Goal: Task Accomplishment & Management: Use online tool/utility

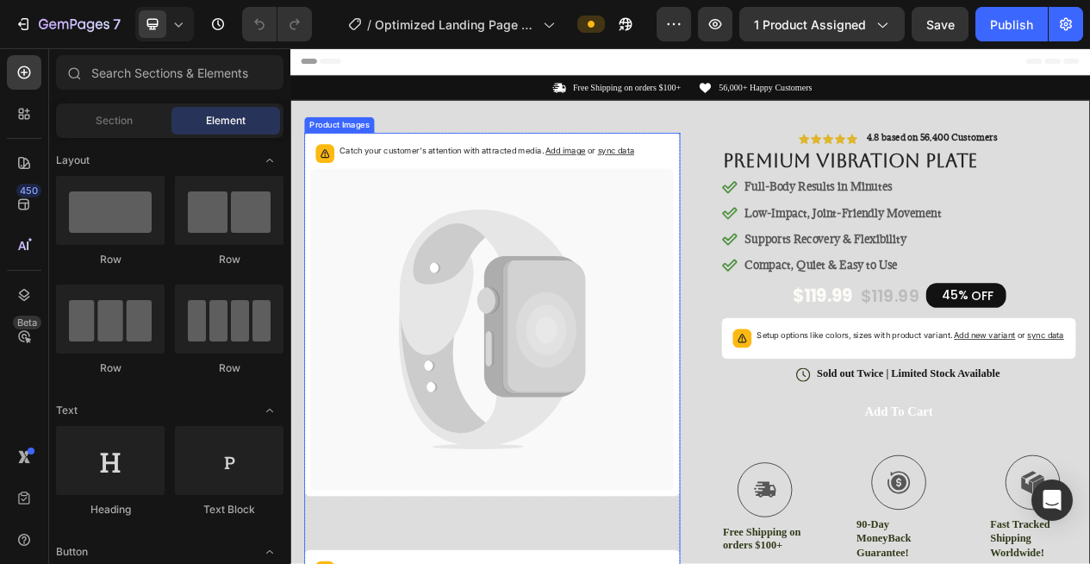
click at [706, 182] on span "sync data" at bounding box center [711, 180] width 47 height 13
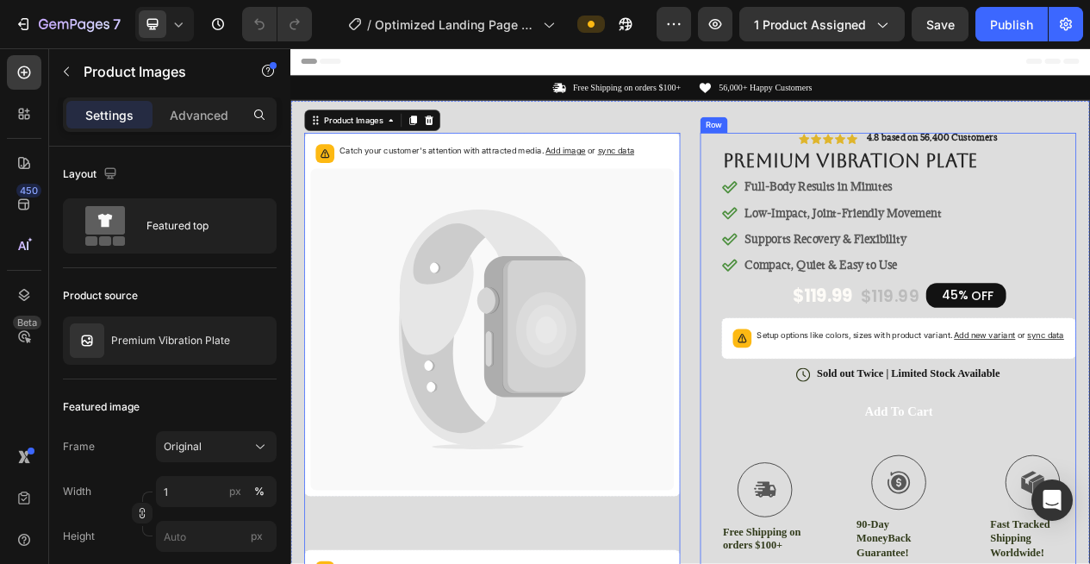
click at [834, 192] on div "Icon Icon Icon Icon Icon Icon List 4.8 based on 56,400 Customers Text Block Row…" at bounding box center [1063, 526] width 486 height 736
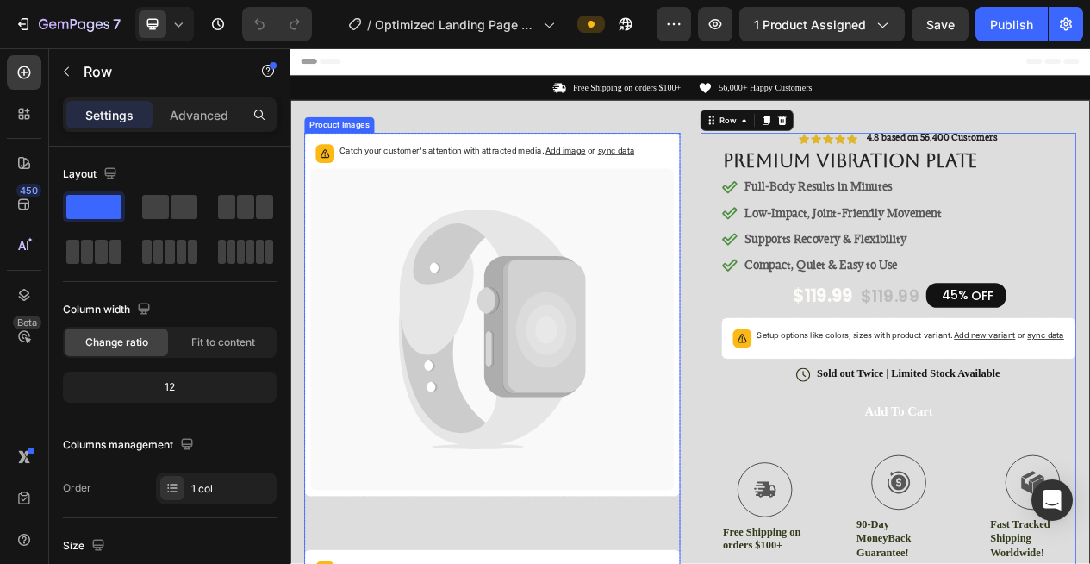
click at [732, 196] on div "Catch your customer's attention with attracted media. Add image or sync data" at bounding box center [544, 184] width 381 height 24
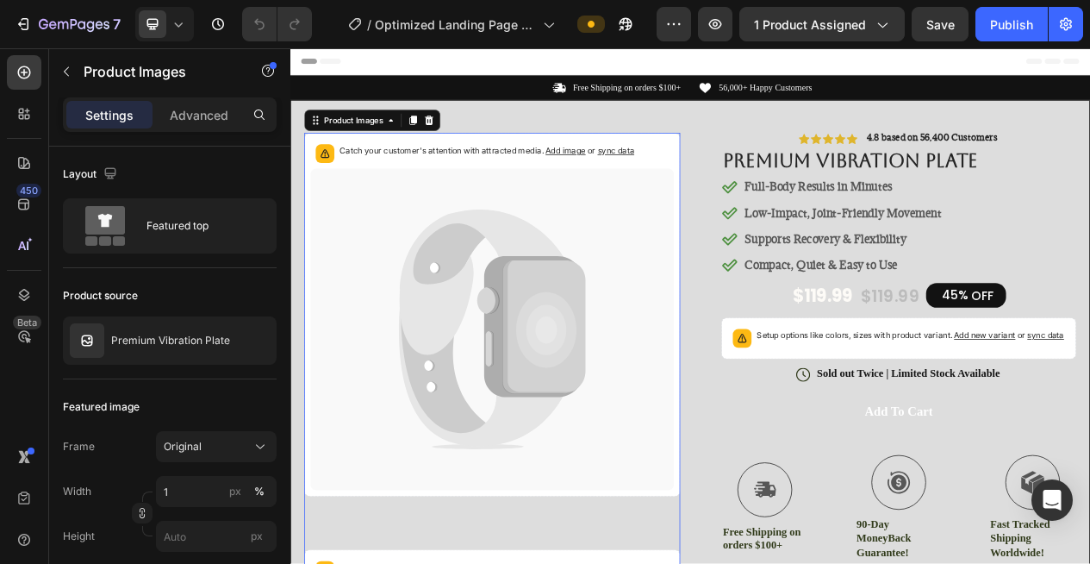
click at [713, 174] on span "sync data" at bounding box center [711, 180] width 47 height 13
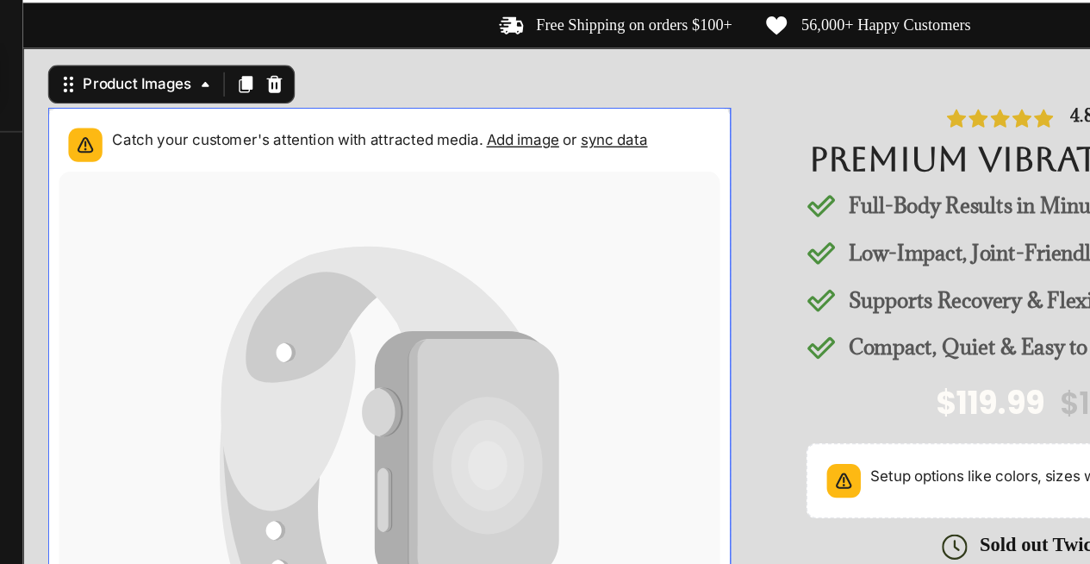
click at [437, 88] on span "sync data" at bounding box center [443, 86] width 47 height 13
click at [382, 84] on span "Add image" at bounding box center [378, 86] width 52 height 13
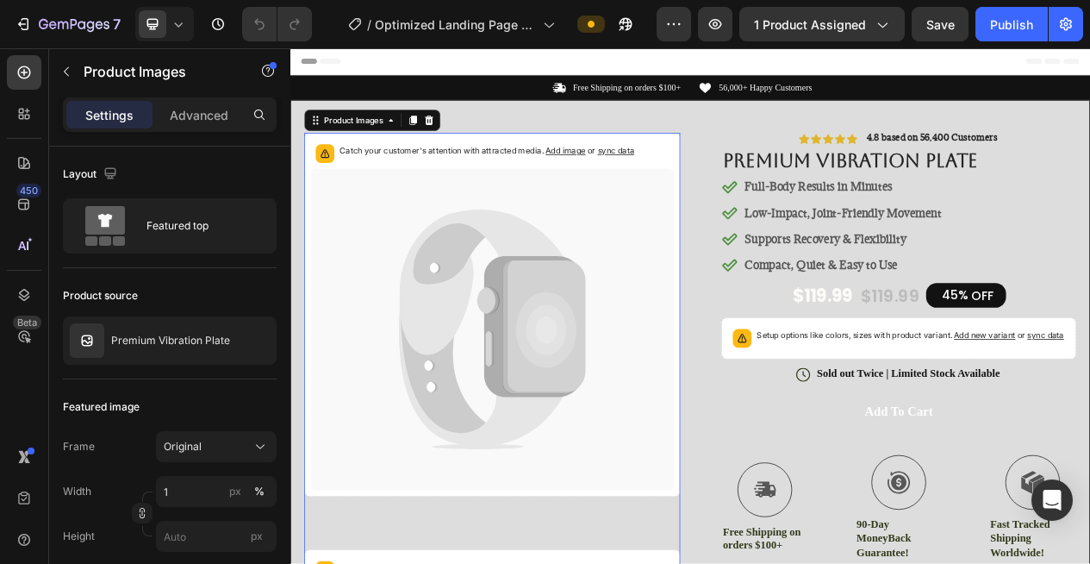
click at [497, 472] on icon at bounding box center [492, 413] width 119 height 279
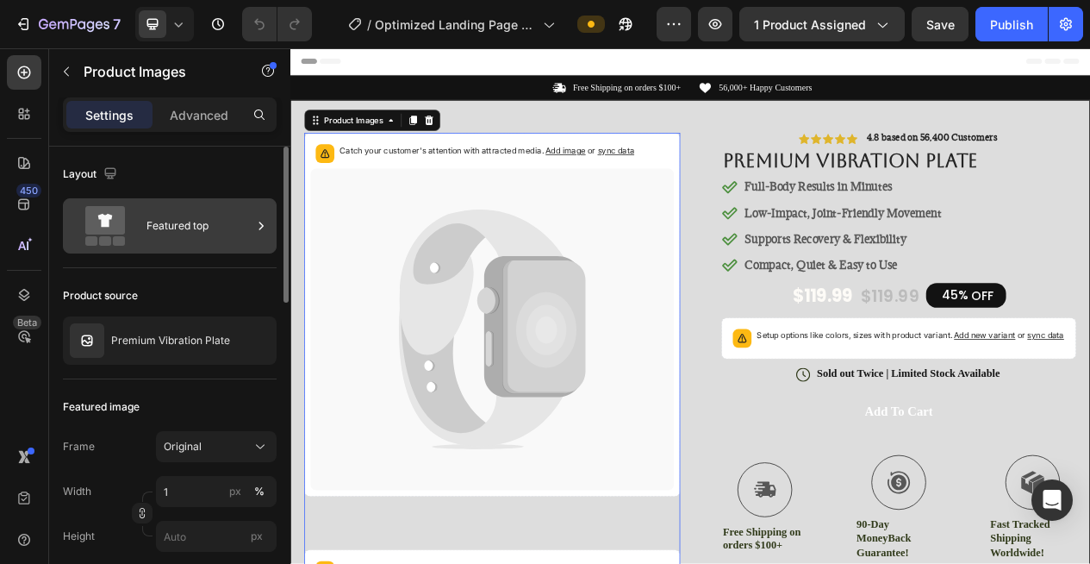
click at [222, 240] on div "Featured top" at bounding box center [198, 226] width 105 height 40
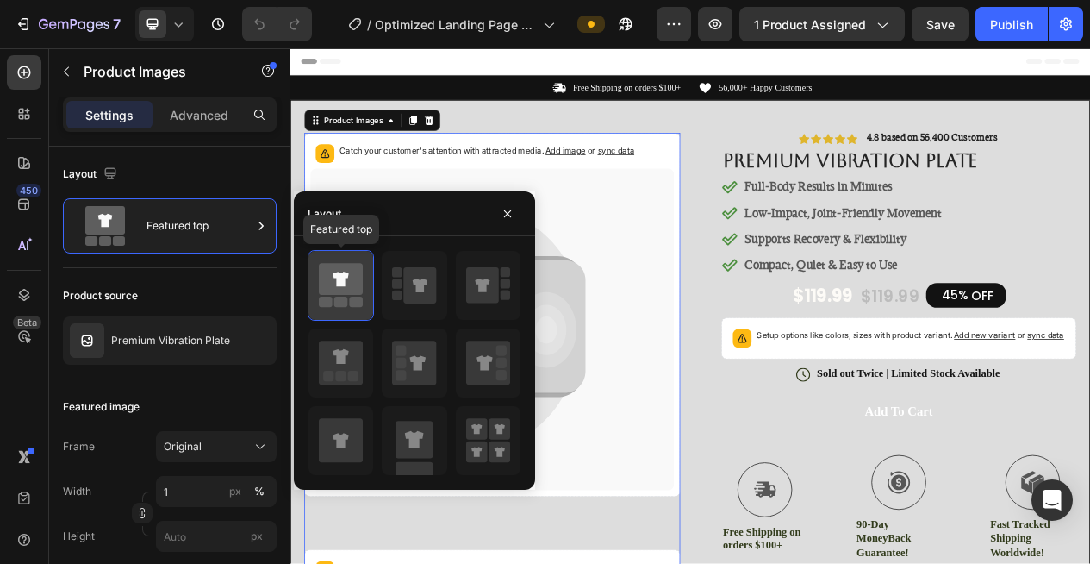
click at [352, 312] on div at bounding box center [340, 285] width 65 height 69
click at [515, 220] on button "button" at bounding box center [508, 214] width 28 height 28
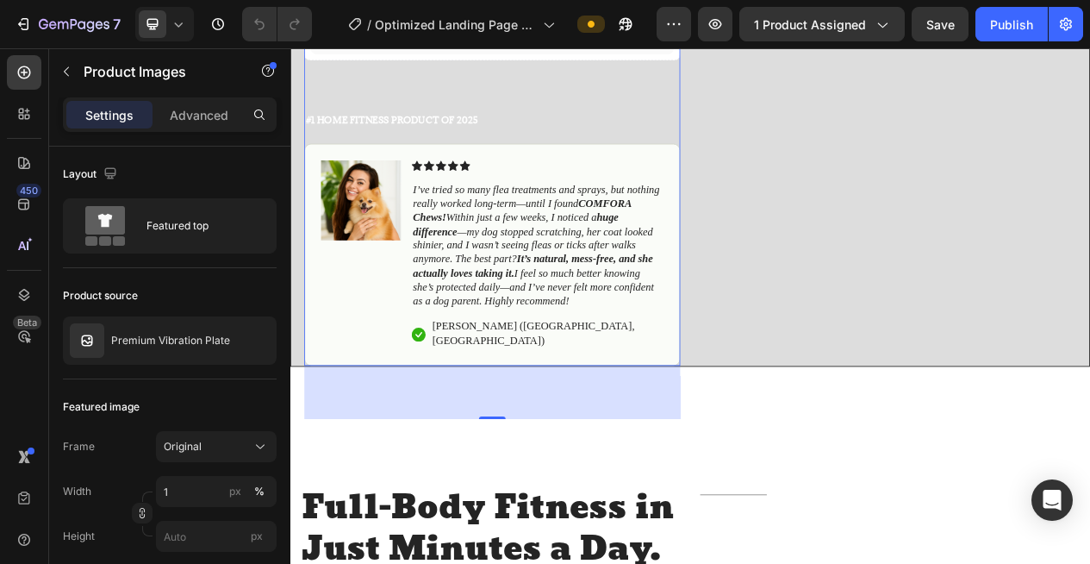
scroll to position [1068, 0]
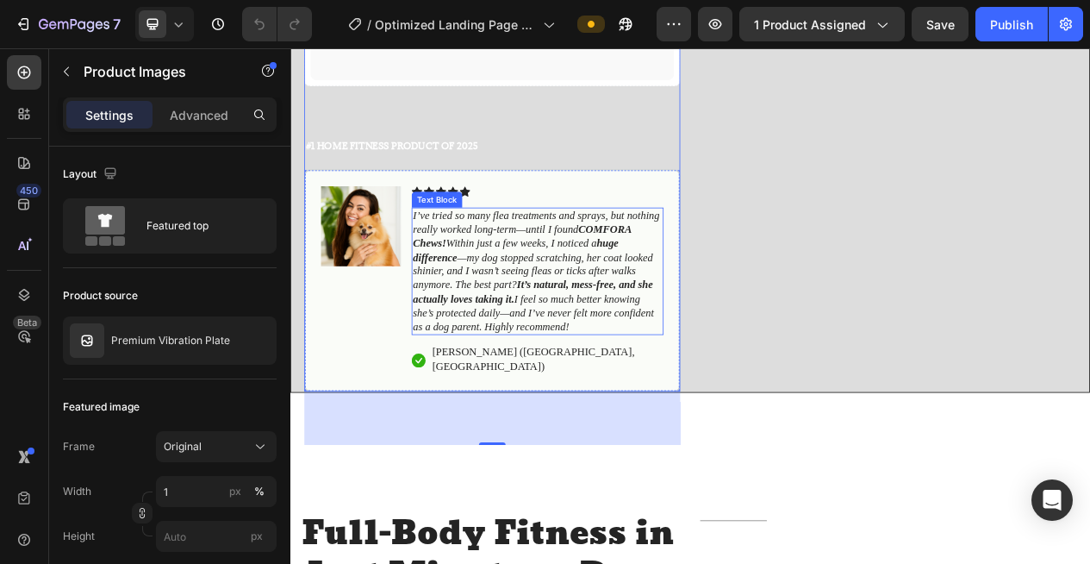
click at [528, 276] on icon "I’ve tried so many flea treatments and sprays, but nothing really worked long-t…" at bounding box center [608, 337] width 319 height 158
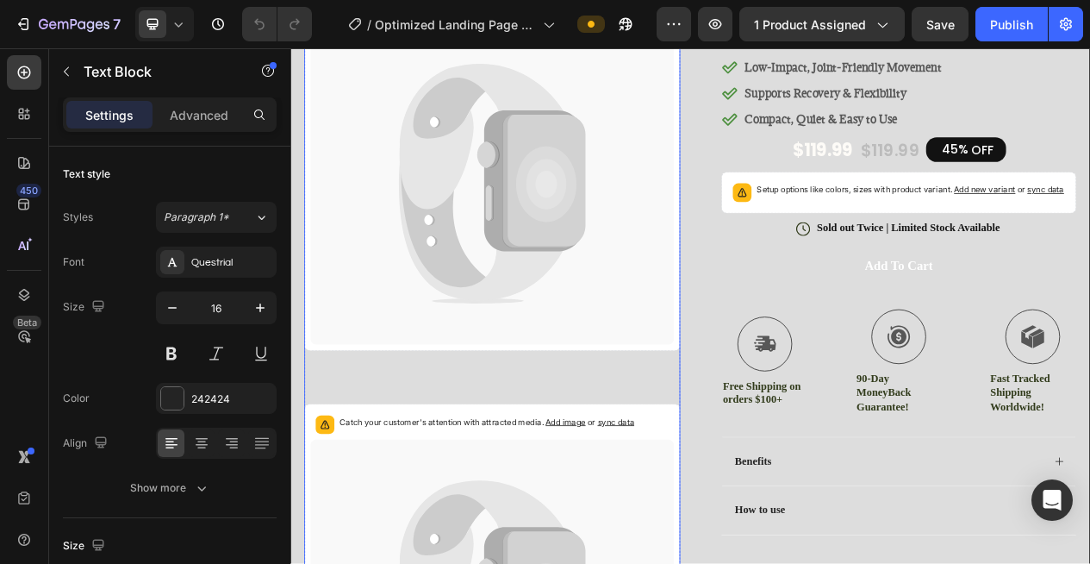
scroll to position [0, 0]
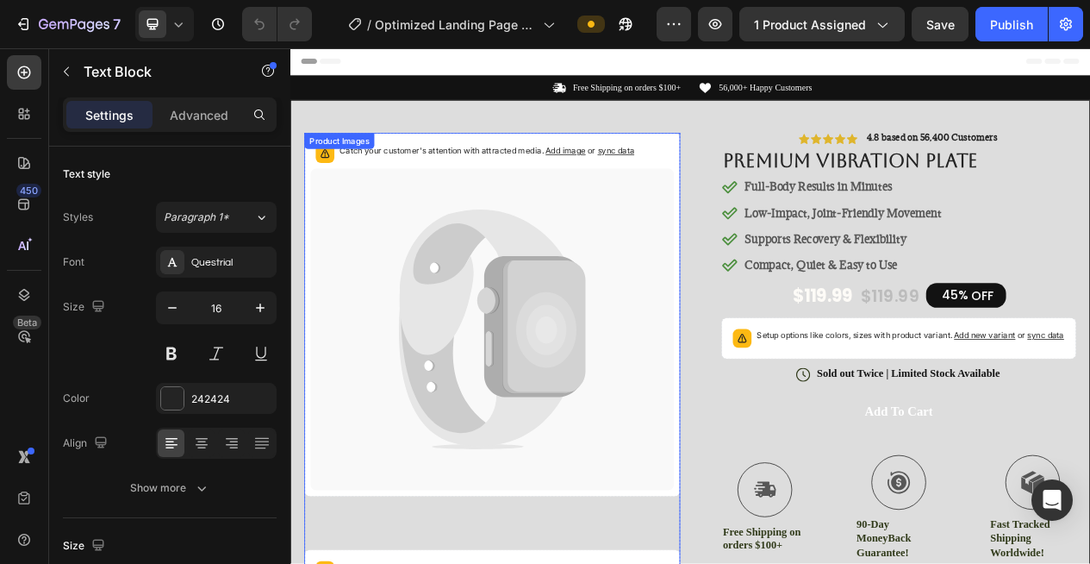
click at [644, 187] on p "Catch your customer's attention with attracted media. Add image or sync data" at bounding box center [544, 180] width 381 height 17
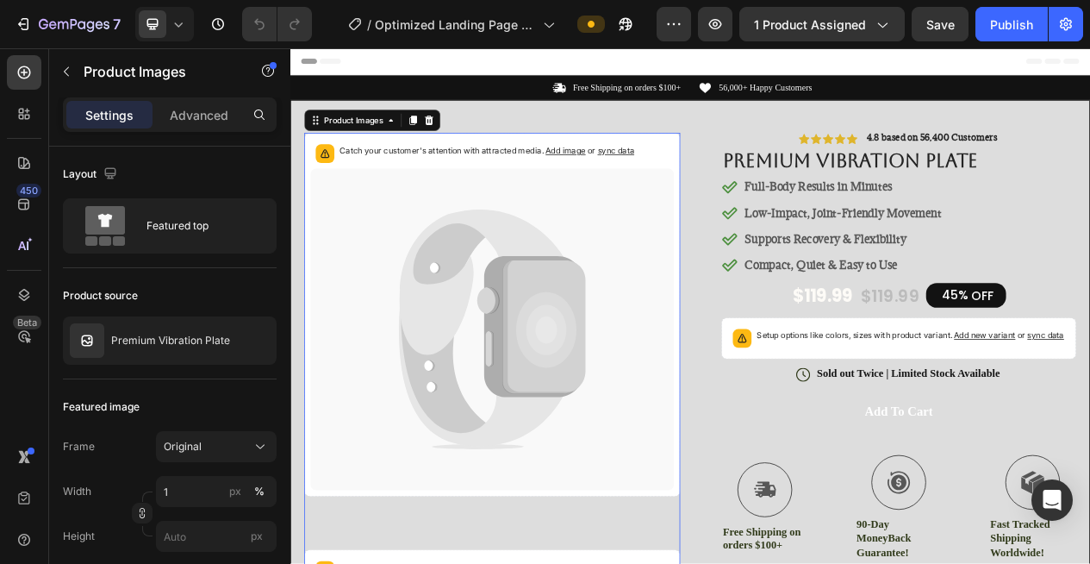
click at [644, 185] on span "Add image" at bounding box center [646, 180] width 52 height 13
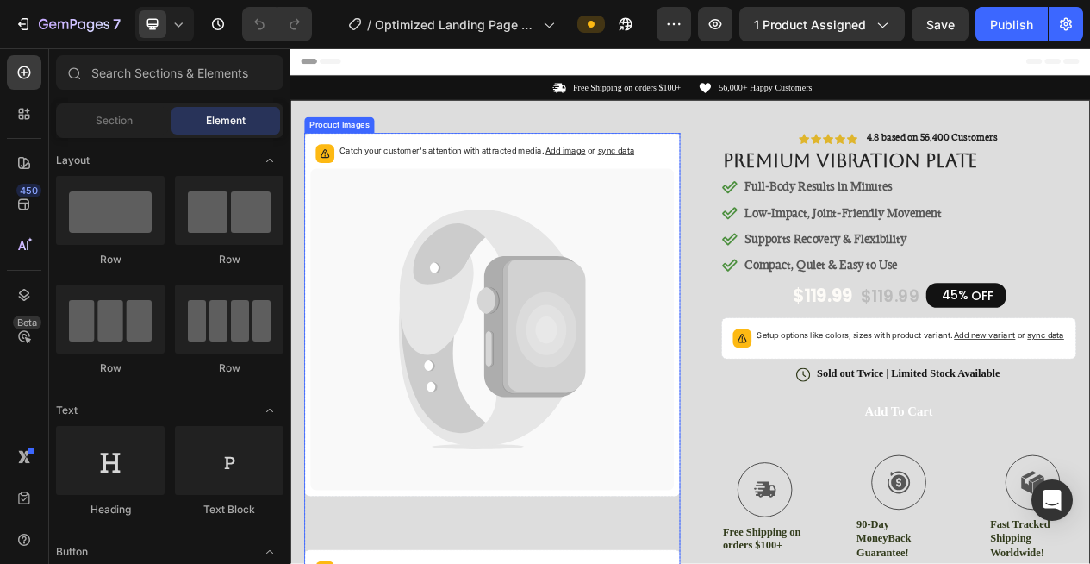
click at [561, 386] on icon at bounding box center [605, 408] width 129 height 183
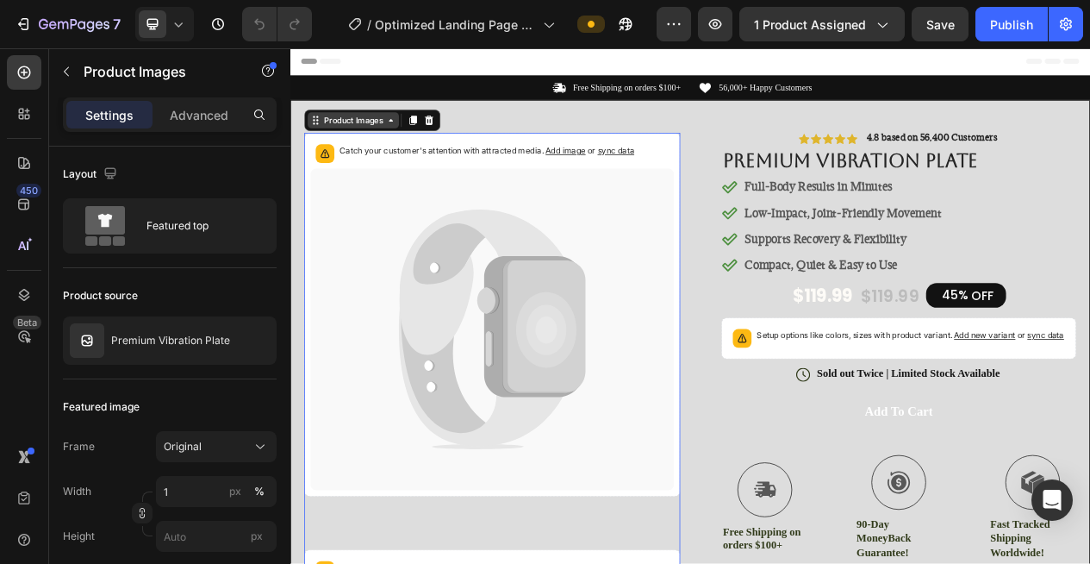
click at [419, 148] on div "Product Images" at bounding box center [372, 141] width 118 height 21
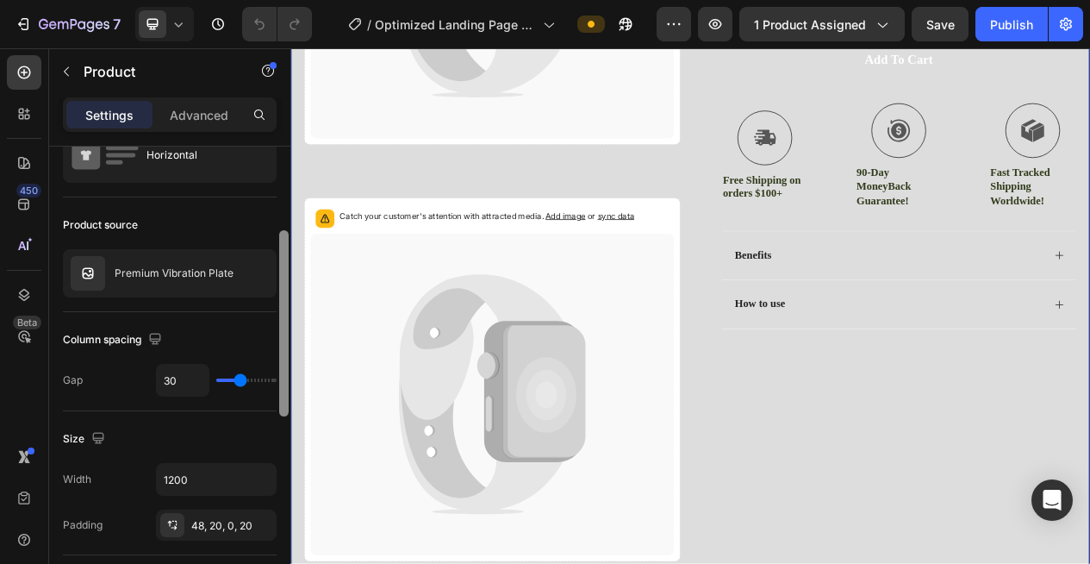
scroll to position [34, 0]
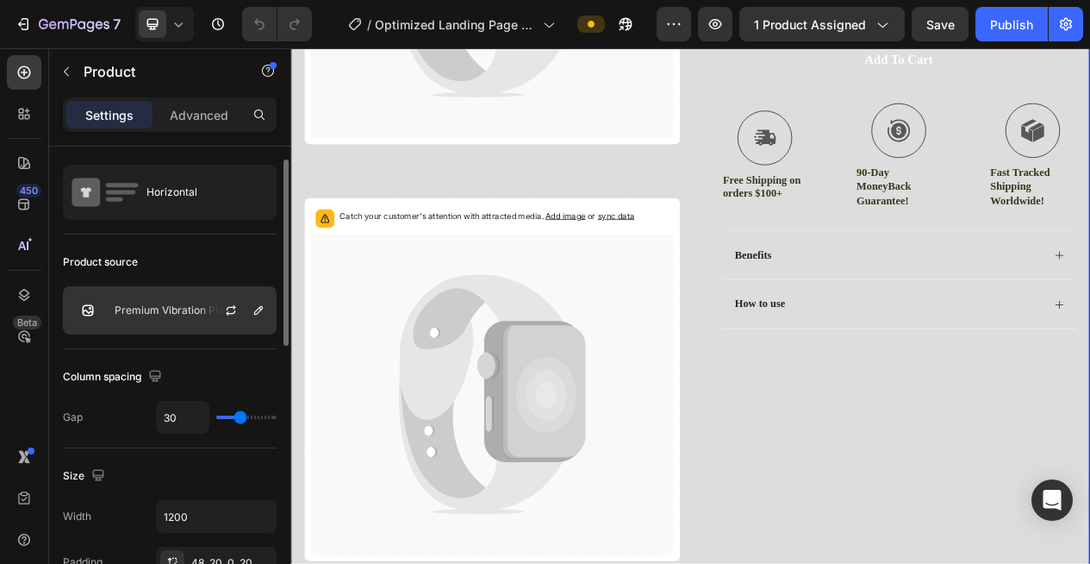
click at [215, 311] on div at bounding box center [238, 310] width 76 height 47
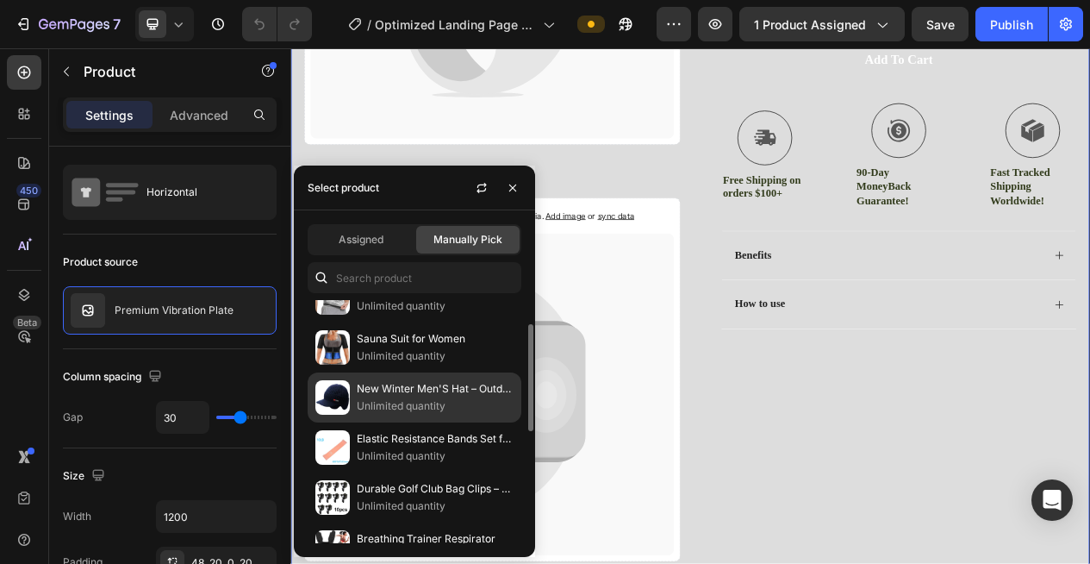
scroll to position [0, 0]
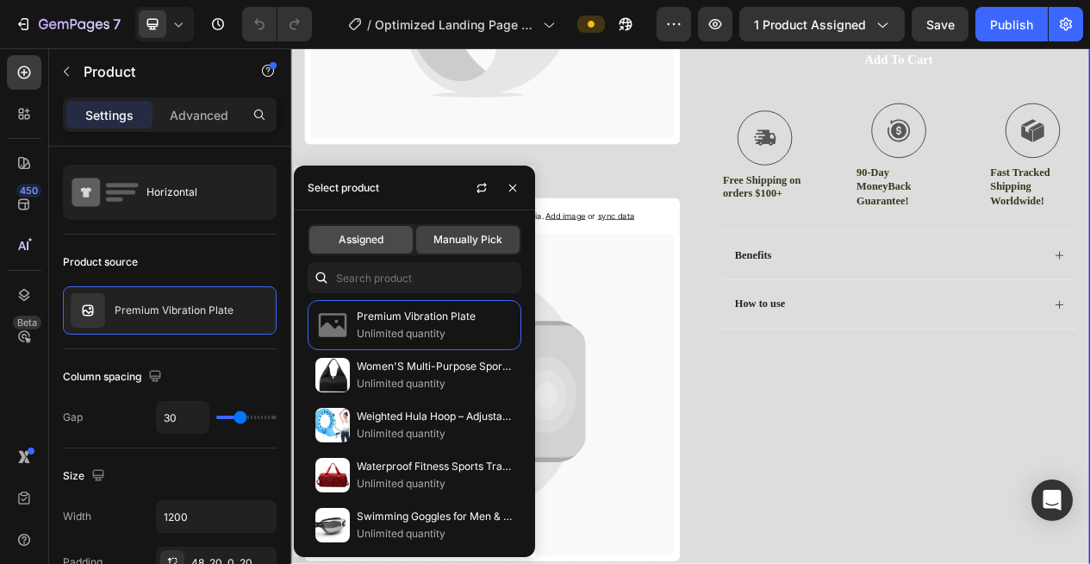
click at [367, 236] on span "Assigned" at bounding box center [361, 240] width 45 height 16
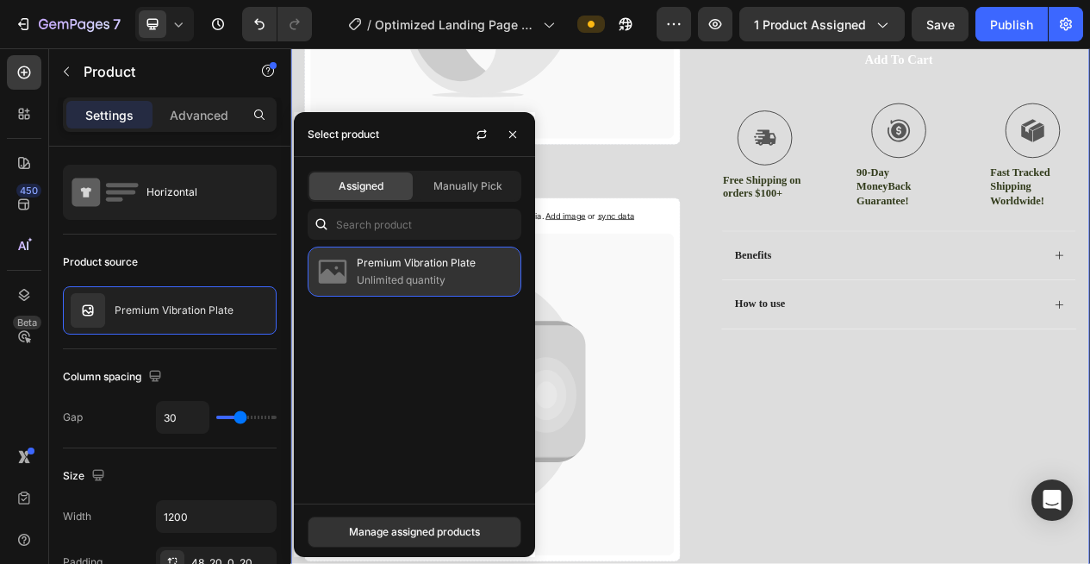
click at [376, 268] on p "Premium Vibration Plate" at bounding box center [435, 262] width 157 height 17
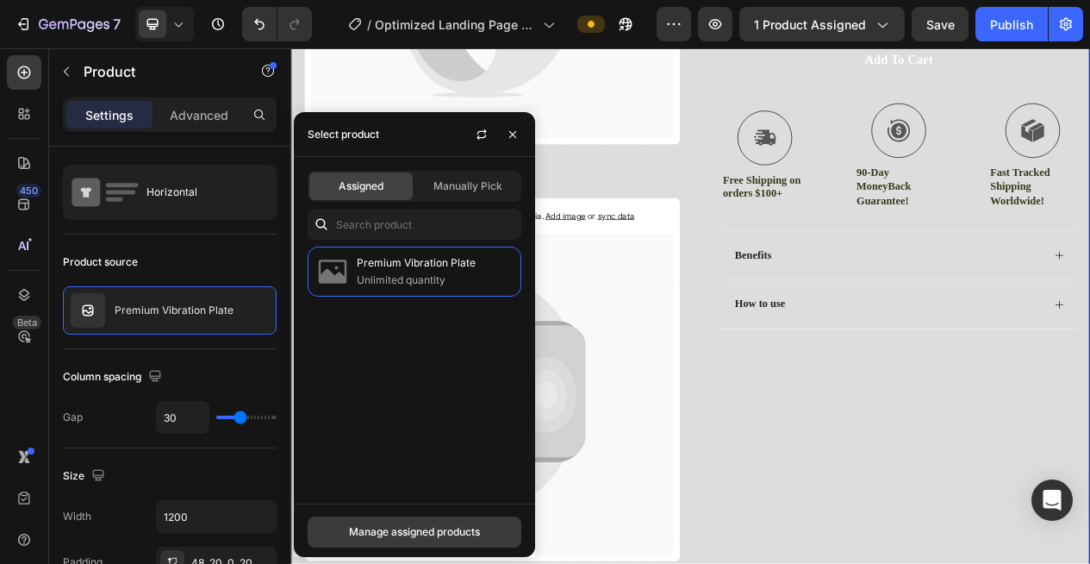
click at [413, 518] on button "Manage assigned products" at bounding box center [415, 531] width 214 height 31
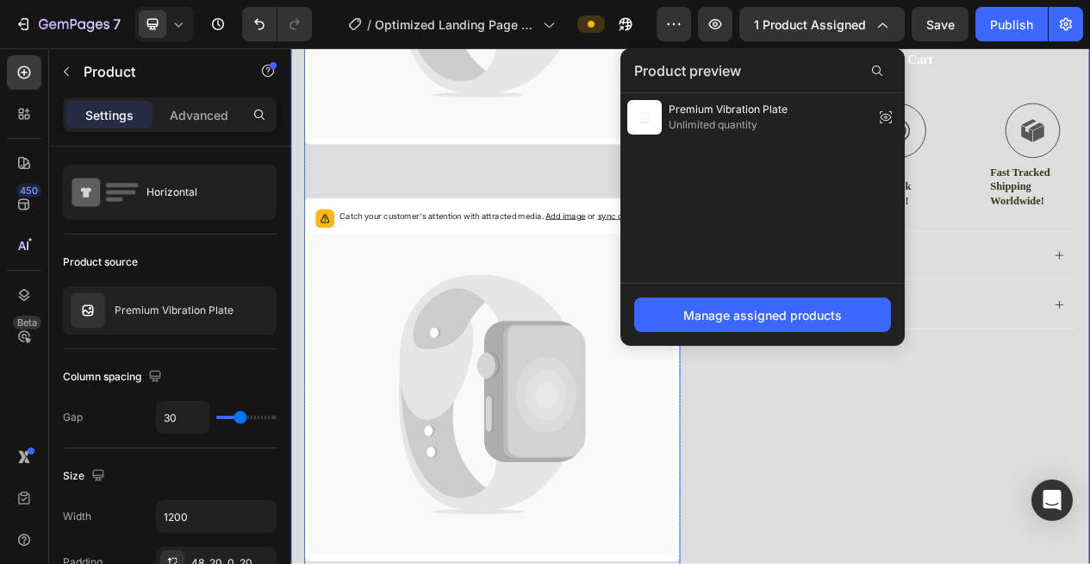
click at [741, 563] on icon at bounding box center [551, 496] width 470 height 416
